Goal: Transaction & Acquisition: Purchase product/service

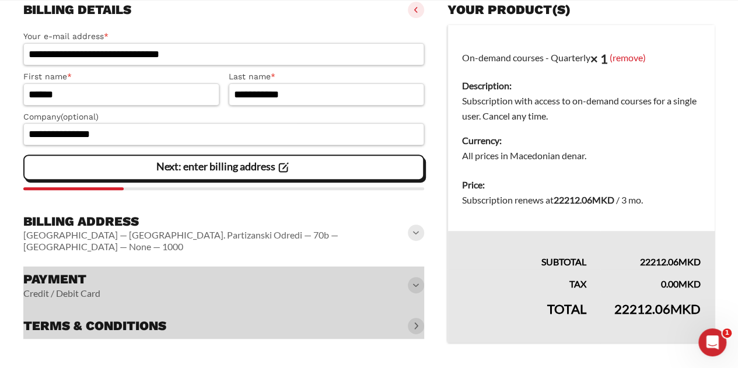
scroll to position [167, 0]
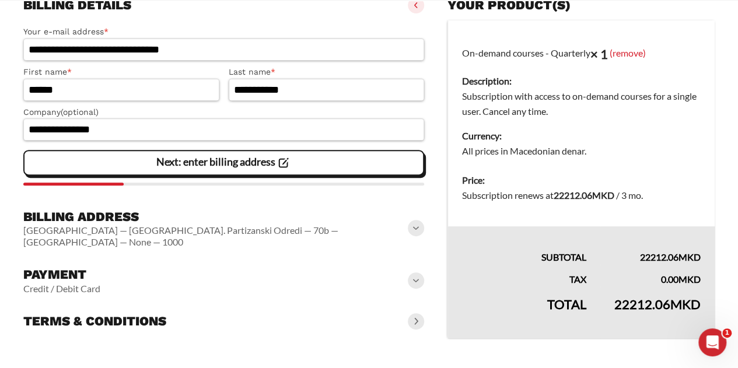
click at [420, 272] on span at bounding box center [416, 280] width 16 height 16
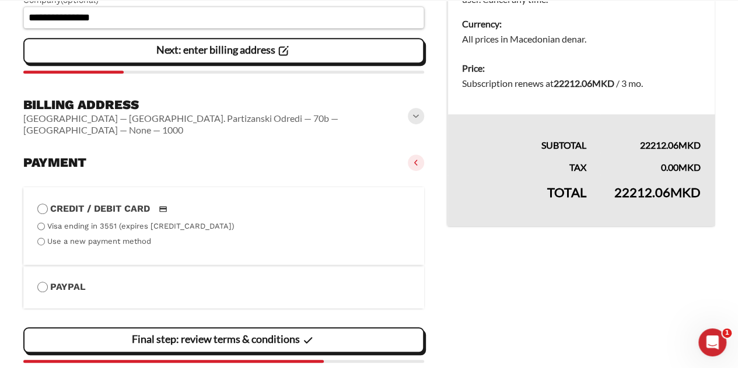
scroll to position [283, 0]
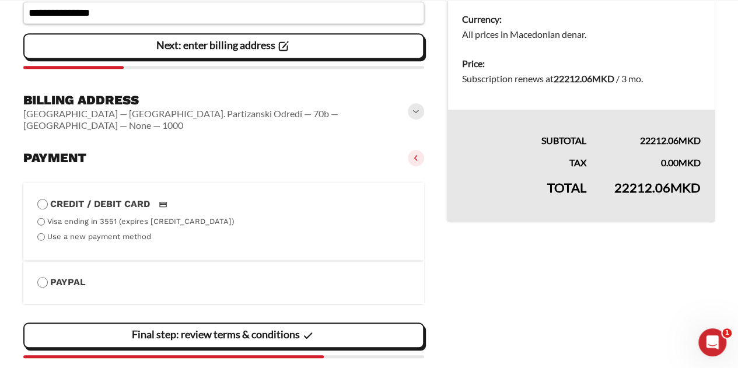
click at [111, 232] on label "Use a new payment method" at bounding box center [99, 236] width 104 height 9
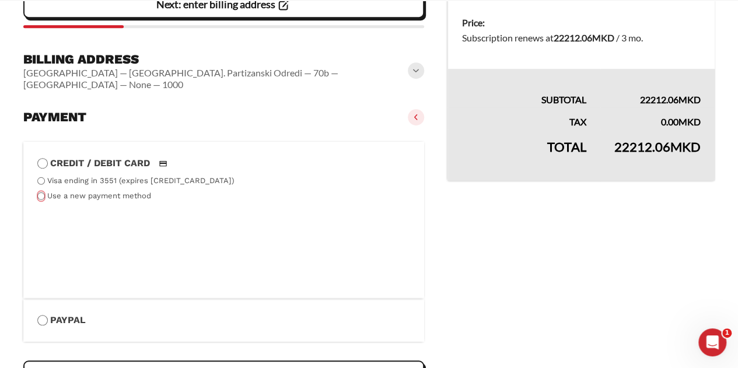
scroll to position [342, 0]
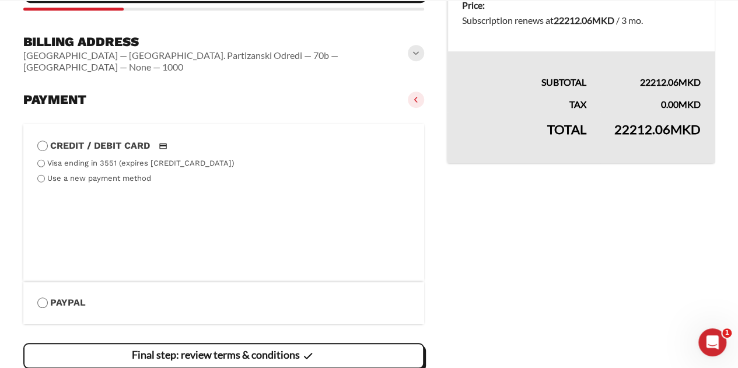
click at [511, 200] on vaadin-details "Your product(s) On-demand courses - Quarterly × 1 (remove) Description: Subscri…" at bounding box center [580, 120] width 267 height 605
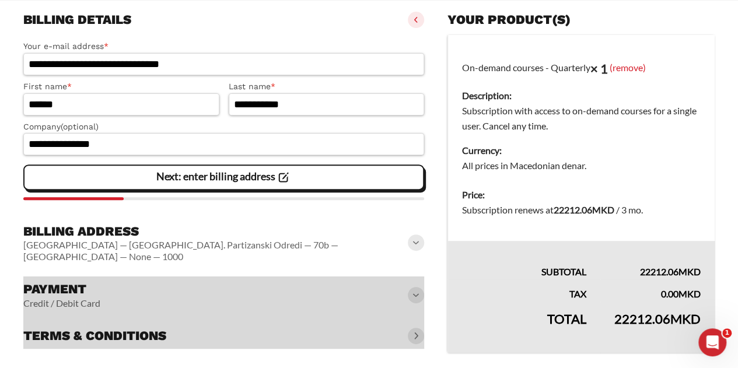
scroll to position [167, 0]
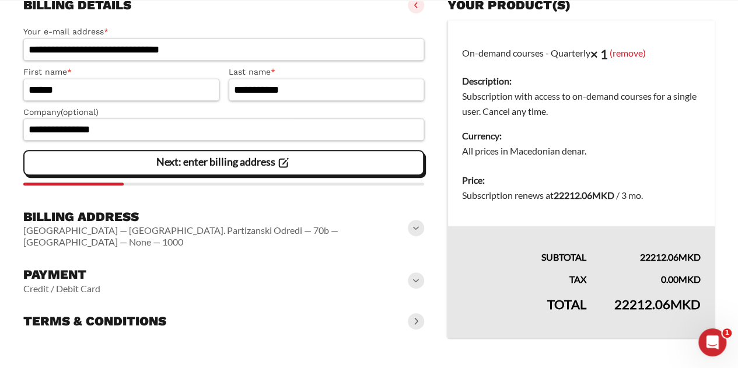
click at [415, 272] on span at bounding box center [416, 280] width 16 height 16
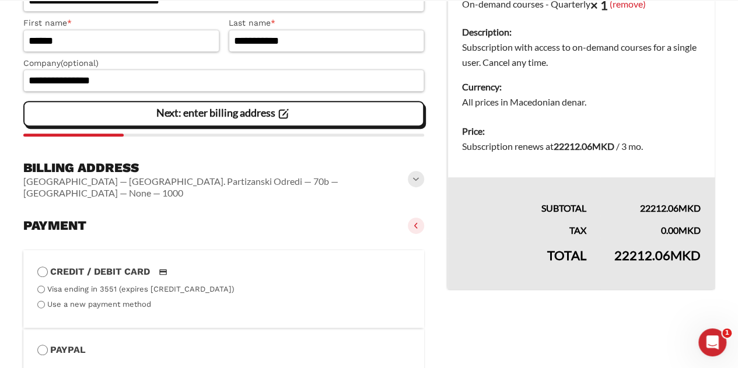
scroll to position [283, 0]
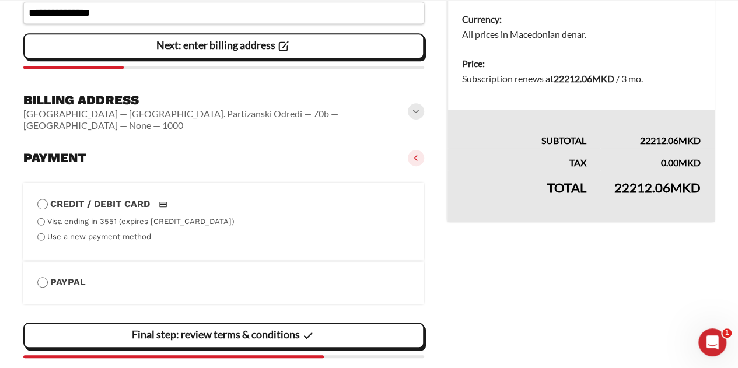
click at [112, 232] on label "Use a new payment method" at bounding box center [99, 236] width 104 height 9
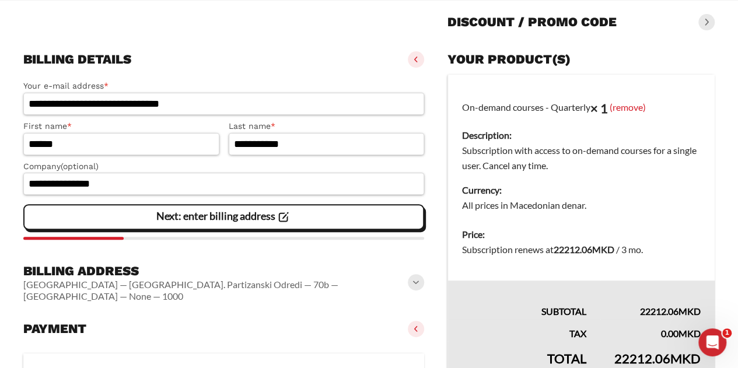
scroll to position [117, 0]
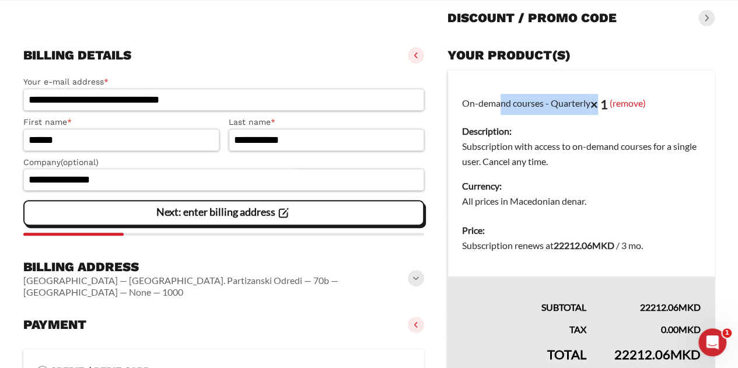
drag, startPoint x: 458, startPoint y: 104, endPoint x: 601, endPoint y: 113, distance: 142.5
click at [601, 113] on td "On-demand courses - Quarterly × 1 (remove) Description: Subscription with acces…" at bounding box center [581, 144] width 267 height 146
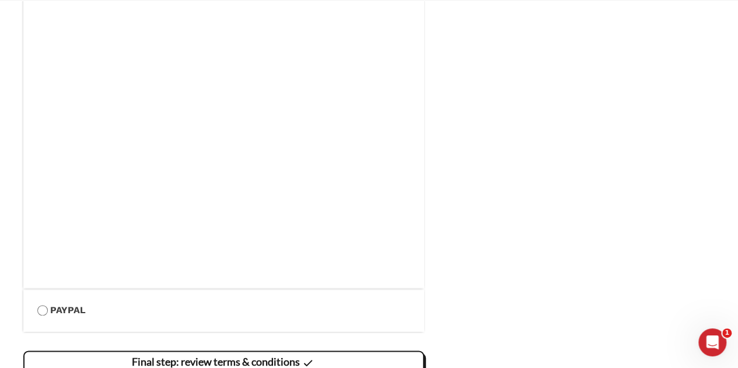
scroll to position [589, 0]
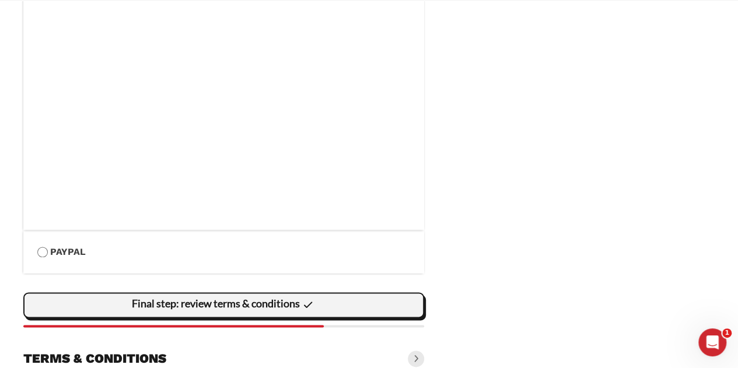
click at [0, 0] on slot "Final step: review terms & conditions" at bounding box center [0, 0] width 0 height 0
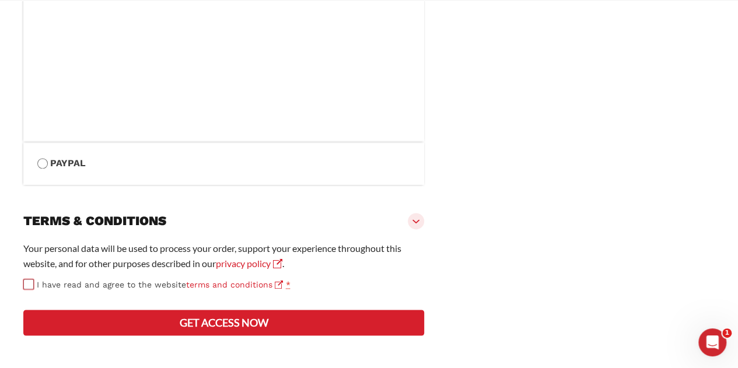
scroll to position [708, 0]
click at [249, 321] on button "Get access now" at bounding box center [223, 323] width 401 height 26
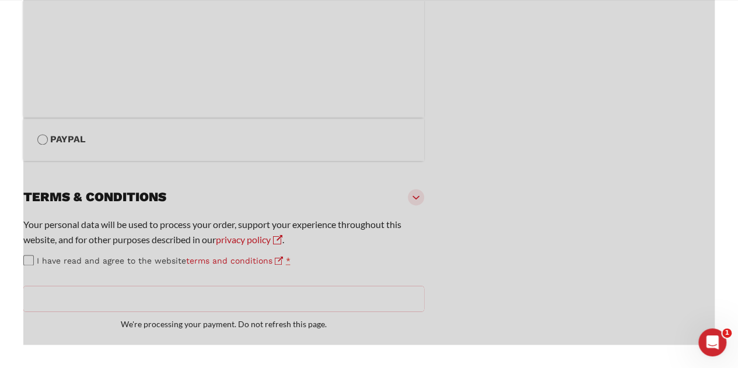
scroll to position [731, 0]
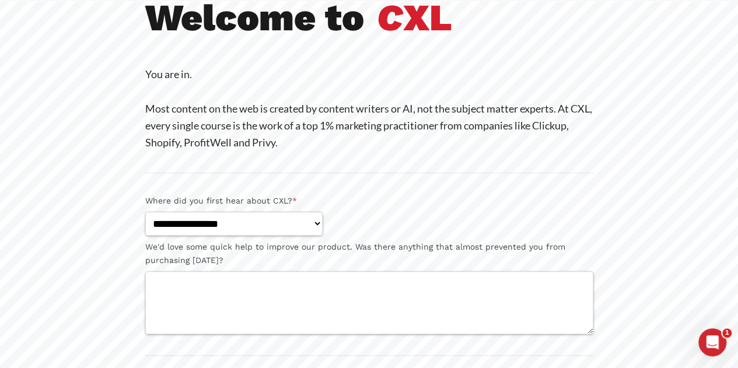
scroll to position [117, 0]
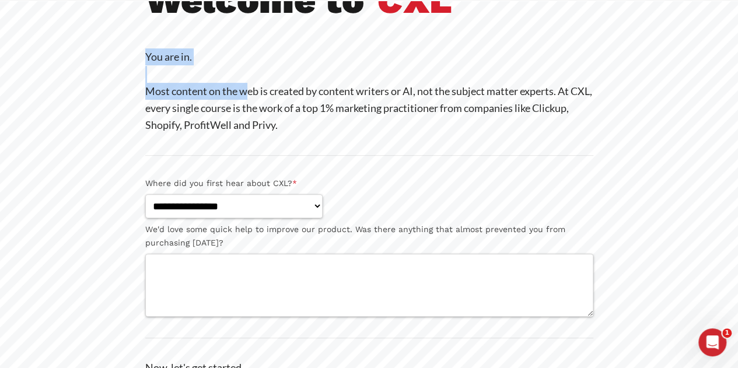
drag, startPoint x: 145, startPoint y: 61, endPoint x: 249, endPoint y: 89, distance: 108.2
click at [249, 89] on p "You are in. Most content on the web is created by content writers or AI, not th…" at bounding box center [369, 90] width 448 height 85
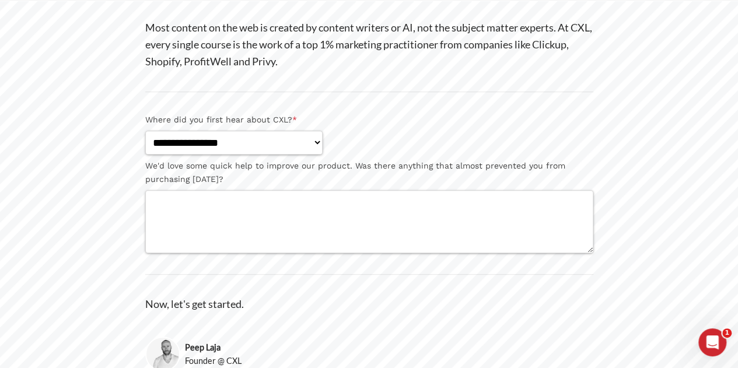
scroll to position [257, 0]
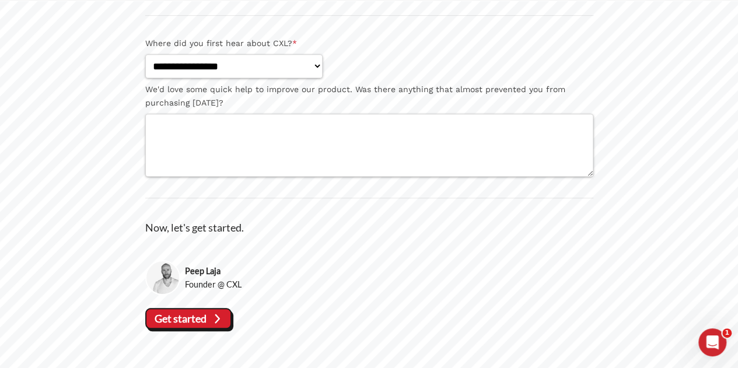
click at [0, 0] on slot "Get started" at bounding box center [0, 0] width 0 height 0
